Goal: Task Accomplishment & Management: Use online tool/utility

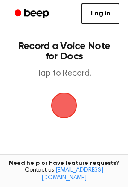
click at [72, 100] on span "button" at bounding box center [64, 105] width 26 height 26
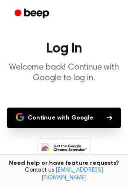
scroll to position [11, 0]
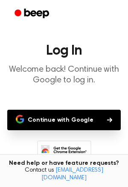
click at [55, 113] on button "Continue with Google" at bounding box center [63, 119] width 113 height 20
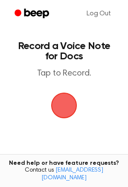
click at [69, 98] on span "button" at bounding box center [64, 105] width 26 height 26
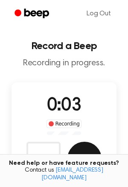
click at [73, 149] on button "Save" at bounding box center [84, 158] width 34 height 34
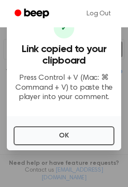
scroll to position [124, 0]
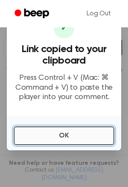
click at [27, 132] on button "OK" at bounding box center [64, 135] width 101 height 19
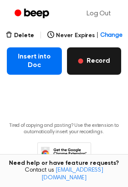
click at [85, 60] on button "Record" at bounding box center [94, 60] width 54 height 27
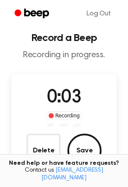
scroll to position [16, 0]
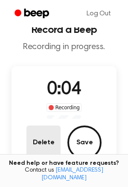
click at [46, 141] on button "Delete" at bounding box center [43, 142] width 34 height 34
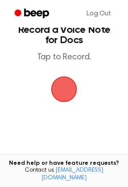
click at [53, 80] on span "button" at bounding box center [64, 89] width 28 height 28
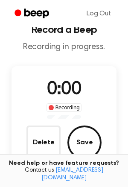
scroll to position [57, 0]
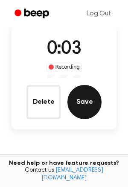
click at [79, 101] on button "Save" at bounding box center [84, 102] width 34 height 34
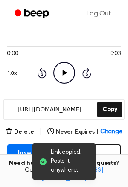
scroll to position [63, 0]
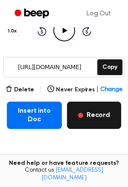
click at [74, 111] on button "Record" at bounding box center [94, 114] width 54 height 27
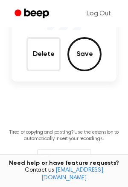
scroll to position [57, 0]
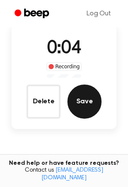
click at [80, 94] on button "Save" at bounding box center [84, 101] width 34 height 34
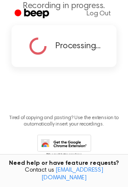
scroll to position [0, 0]
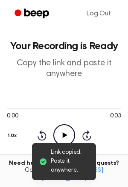
click at [61, 130] on icon "Play Audio" at bounding box center [64, 135] width 22 height 22
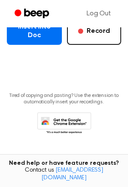
scroll to position [109, 0]
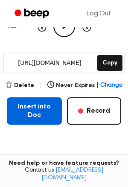
click at [36, 113] on button "Insert into Doc" at bounding box center [34, 110] width 55 height 27
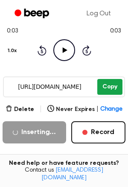
scroll to position [88, 0]
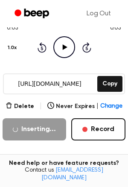
click at [95, 81] on input "https://beep.audio/ZUSfJbi" at bounding box center [50, 83] width 92 height 19
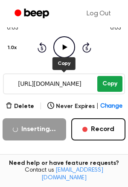
click at [114, 85] on button "Copy" at bounding box center [109, 84] width 25 height 16
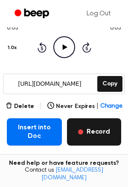
click at [95, 129] on button "Record" at bounding box center [94, 131] width 54 height 27
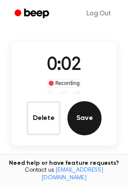
click at [77, 113] on button "Save" at bounding box center [84, 118] width 34 height 34
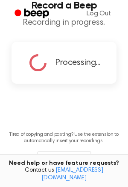
scroll to position [0, 0]
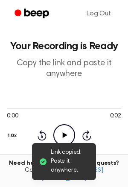
click at [66, 126] on icon "Play Audio" at bounding box center [64, 135] width 22 height 22
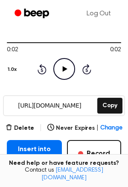
scroll to position [67, 0]
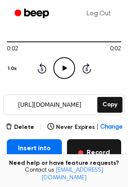
click at [89, 154] on button "Record" at bounding box center [94, 152] width 54 height 27
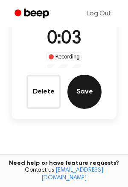
click at [84, 93] on button "Save" at bounding box center [84, 92] width 34 height 34
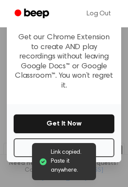
scroll to position [20, 0]
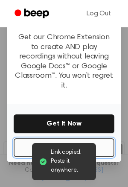
click at [54, 138] on button "No Thanks" at bounding box center [64, 147] width 101 height 19
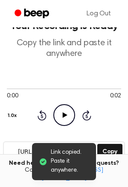
scroll to position [0, 0]
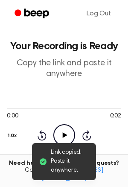
click at [55, 136] on icon "Play Audio" at bounding box center [64, 135] width 22 height 22
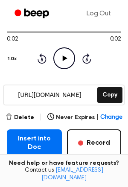
scroll to position [78, 0]
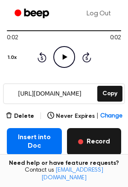
click at [100, 148] on button "Record" at bounding box center [94, 141] width 54 height 27
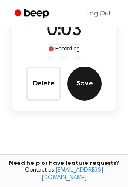
click at [75, 95] on button "Save" at bounding box center [84, 83] width 34 height 34
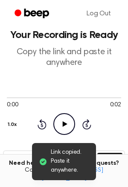
scroll to position [14, 0]
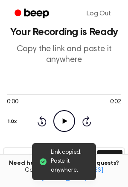
click at [61, 120] on icon "Play Audio" at bounding box center [64, 121] width 22 height 22
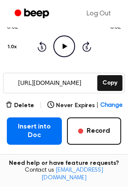
scroll to position [92, 0]
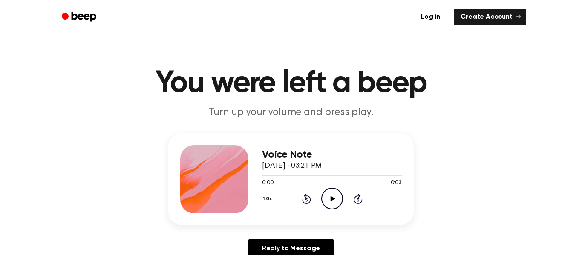
click at [326, 213] on div "Voice Note [DATE] · 03:21 PM 0:00 0:03 Your browser does not support the [objec…" at bounding box center [290, 179] width 245 height 92
click at [330, 115] on p "Turn up your volume and press play." at bounding box center [290, 113] width 327 height 14
click at [339, 195] on icon "Play Audio" at bounding box center [332, 199] width 22 height 22
click at [339, 202] on icon "Play Audio" at bounding box center [332, 199] width 22 height 22
